Goal: Check status: Check status

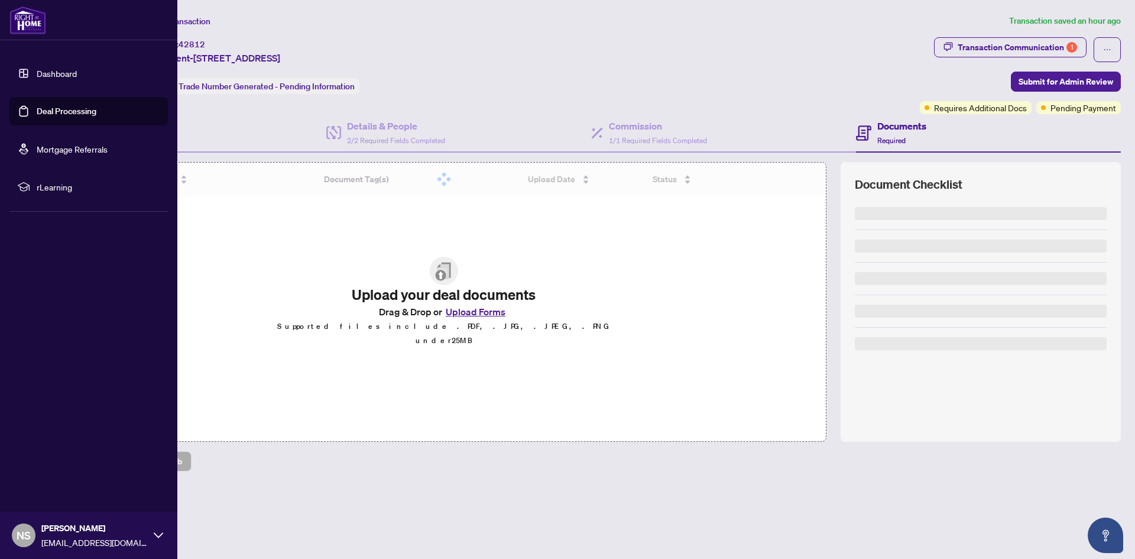
click at [37, 79] on link "Dashboard" at bounding box center [57, 73] width 40 height 11
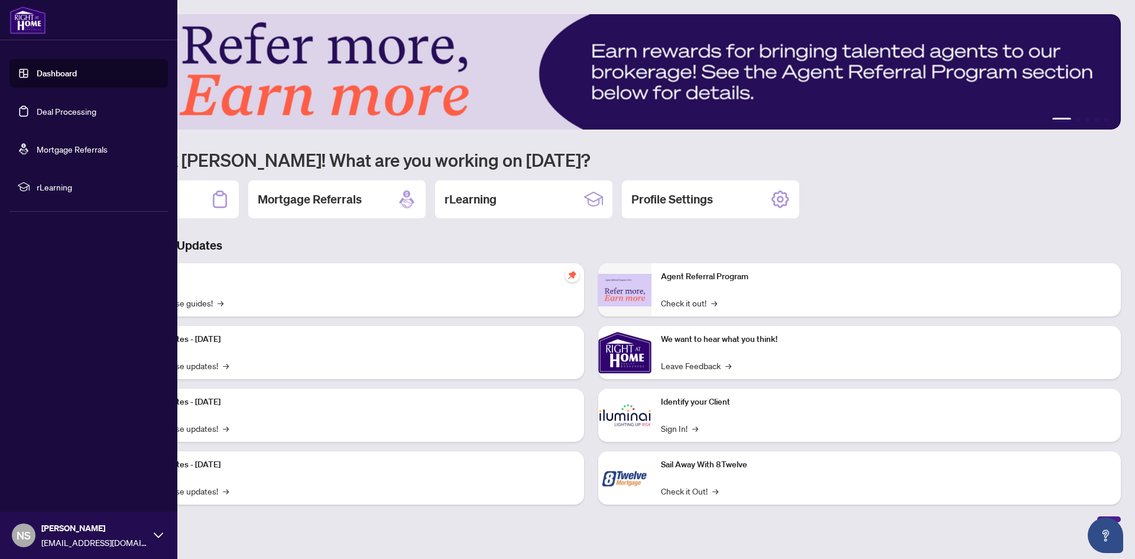
click at [46, 75] on link "Dashboard" at bounding box center [57, 73] width 40 height 11
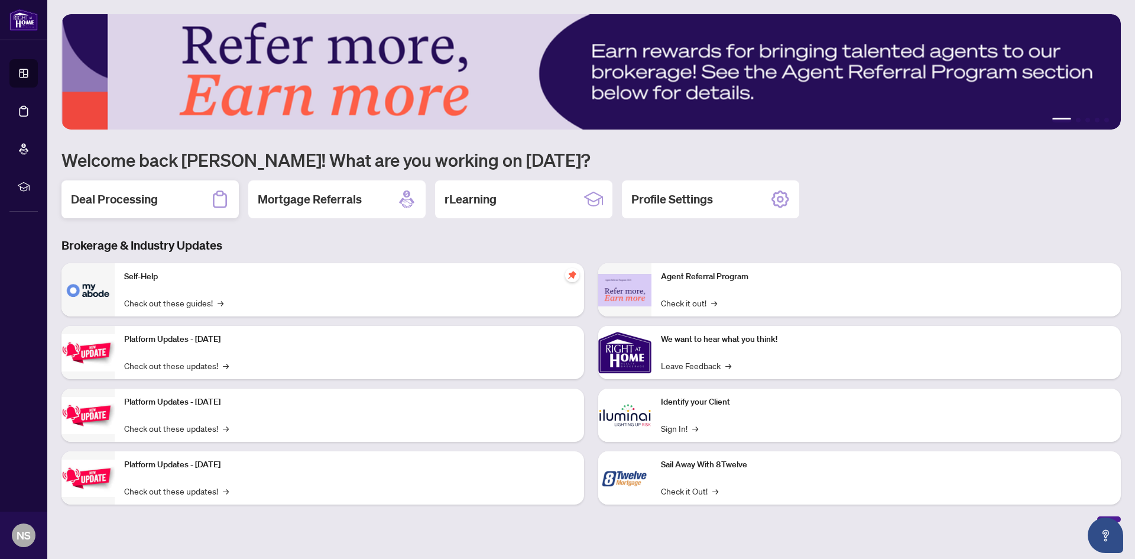
click at [118, 196] on h2 "Deal Processing" at bounding box center [114, 199] width 87 height 17
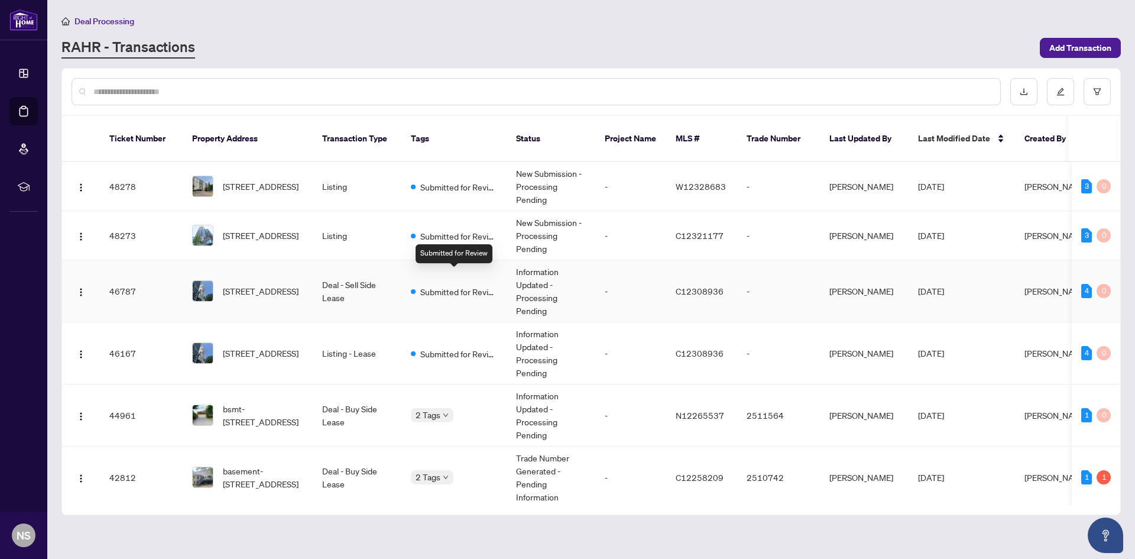
click at [427, 285] on span "Submitted for Review" at bounding box center [458, 291] width 77 height 13
